Goal: Check status: Check status

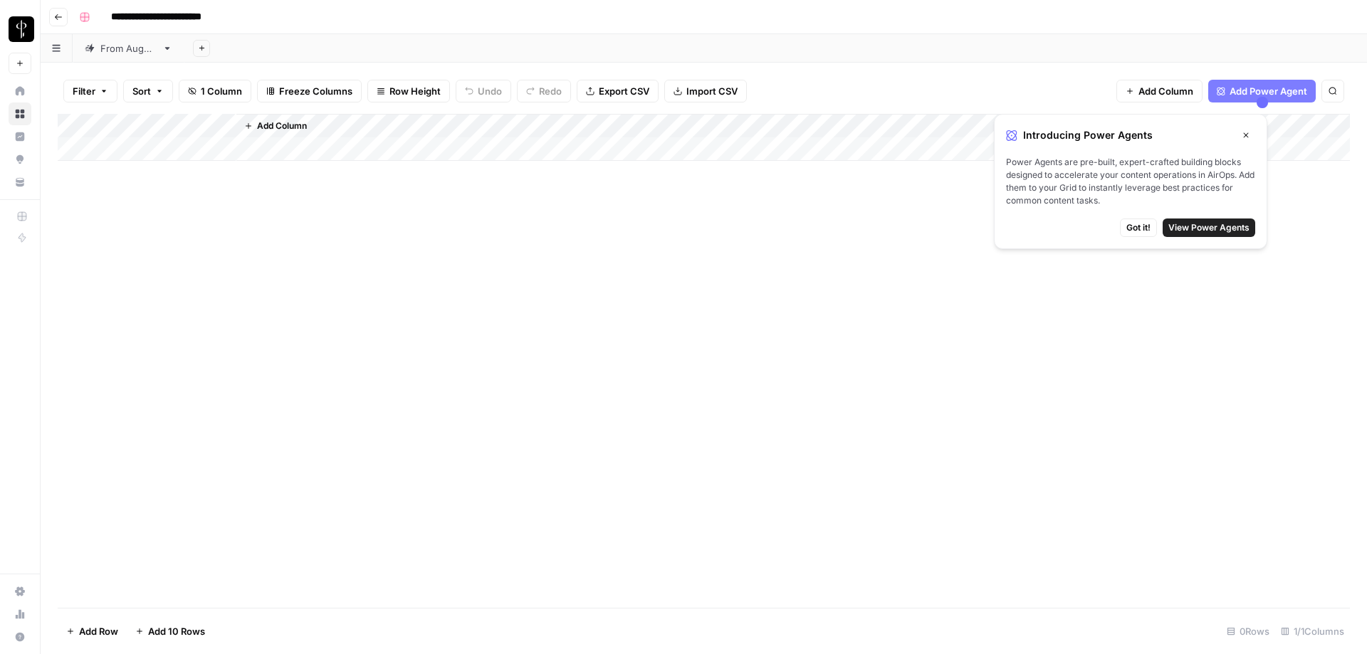
click at [1249, 134] on icon "button" at bounding box center [1246, 135] width 9 height 9
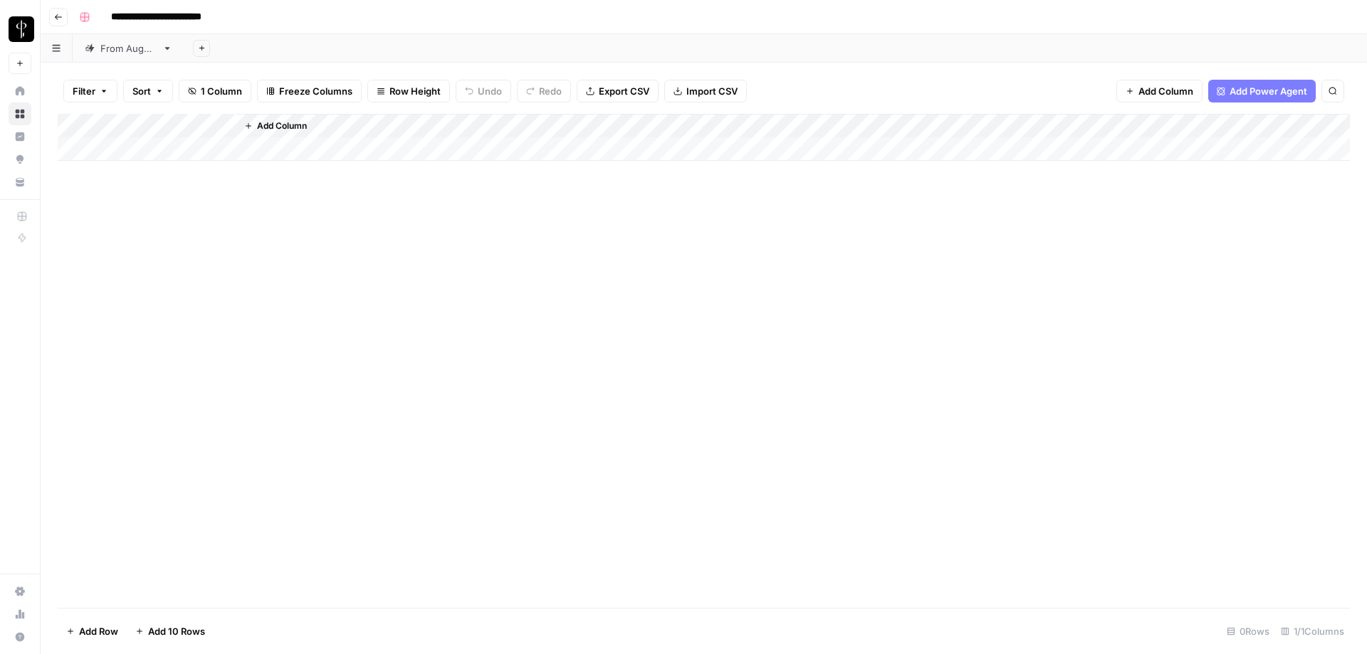
click at [103, 48] on div "From [DATE]" at bounding box center [128, 48] width 56 height 14
click at [89, 89] on span "Filter" at bounding box center [97, 92] width 23 height 14
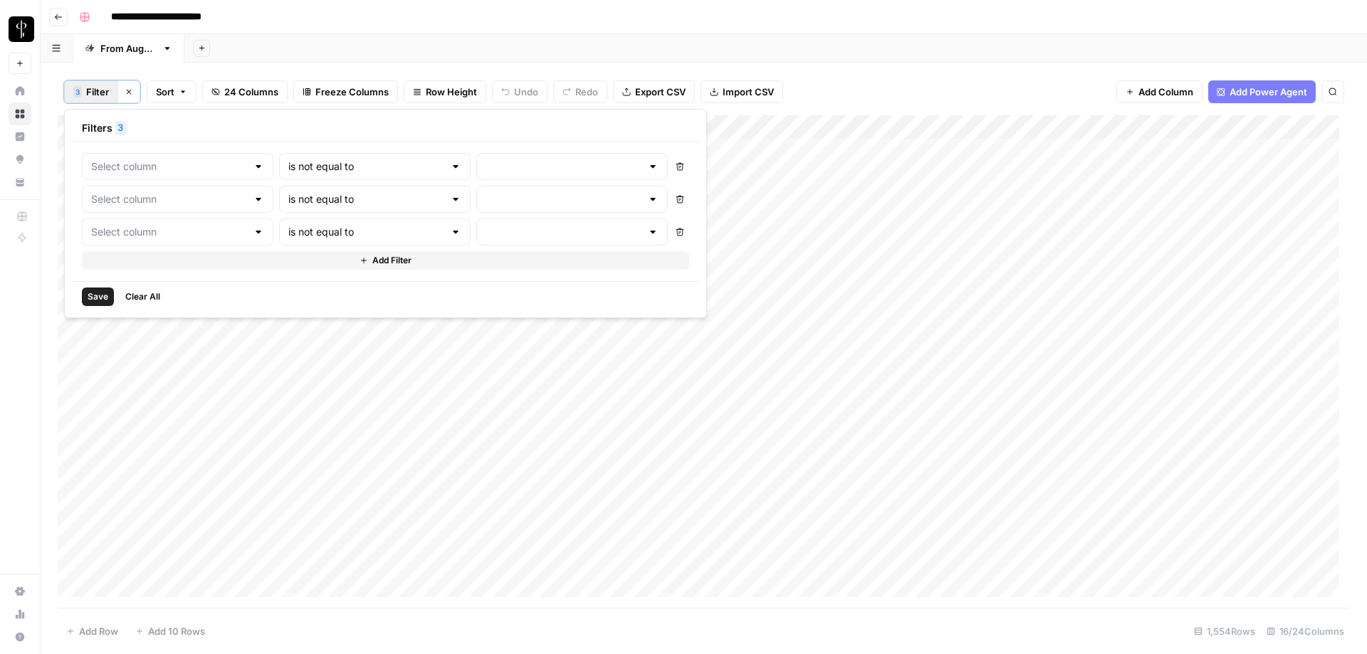
type input "Status"
type input "Posted"
type input "Status"
type input "Needs to Post"
type input "Status"
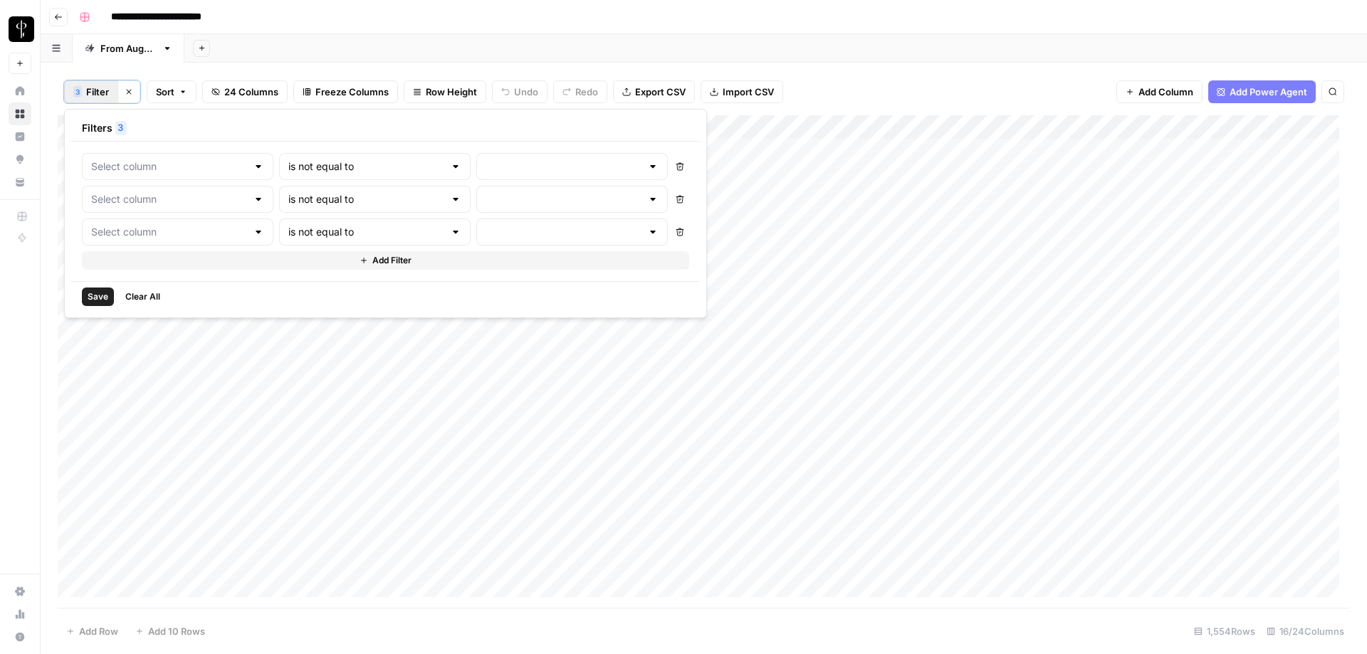
type input "Do Not Post"
click at [97, 296] on span "Save" at bounding box center [98, 297] width 21 height 13
click at [127, 92] on icon "button" at bounding box center [129, 92] width 9 height 9
